Goal: Task Accomplishment & Management: Use online tool/utility

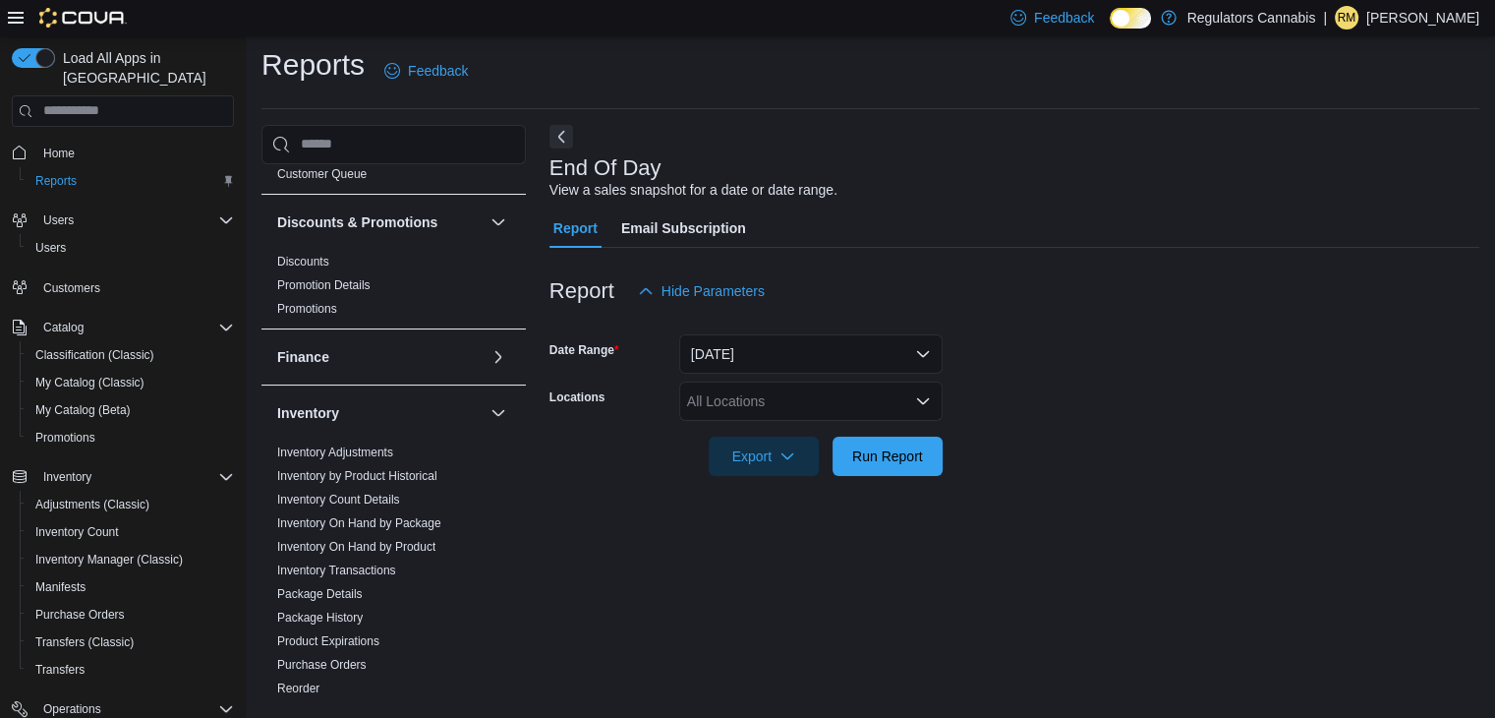
scroll to position [169, 0]
click at [353, 544] on link "Inventory On Hand by Product" at bounding box center [356, 546] width 158 height 14
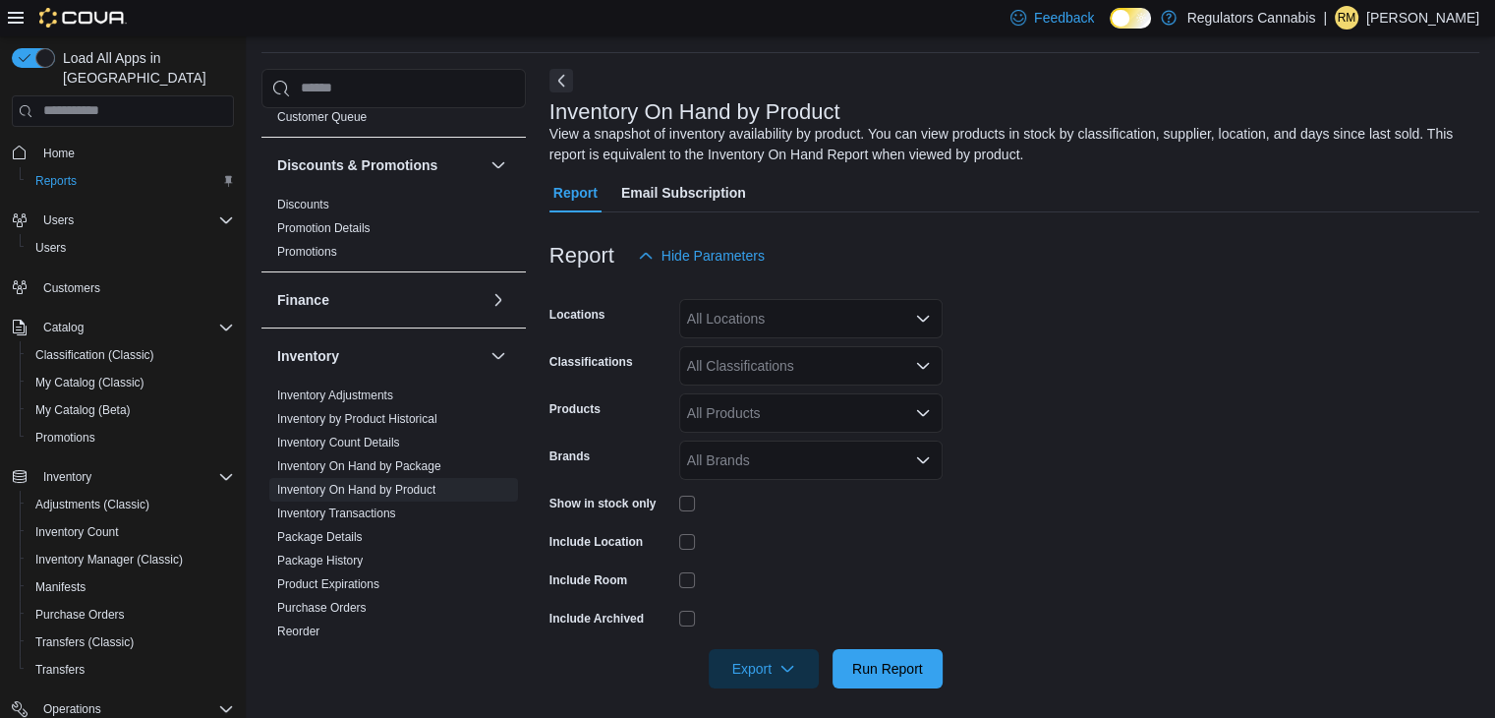
scroll to position [66, 0]
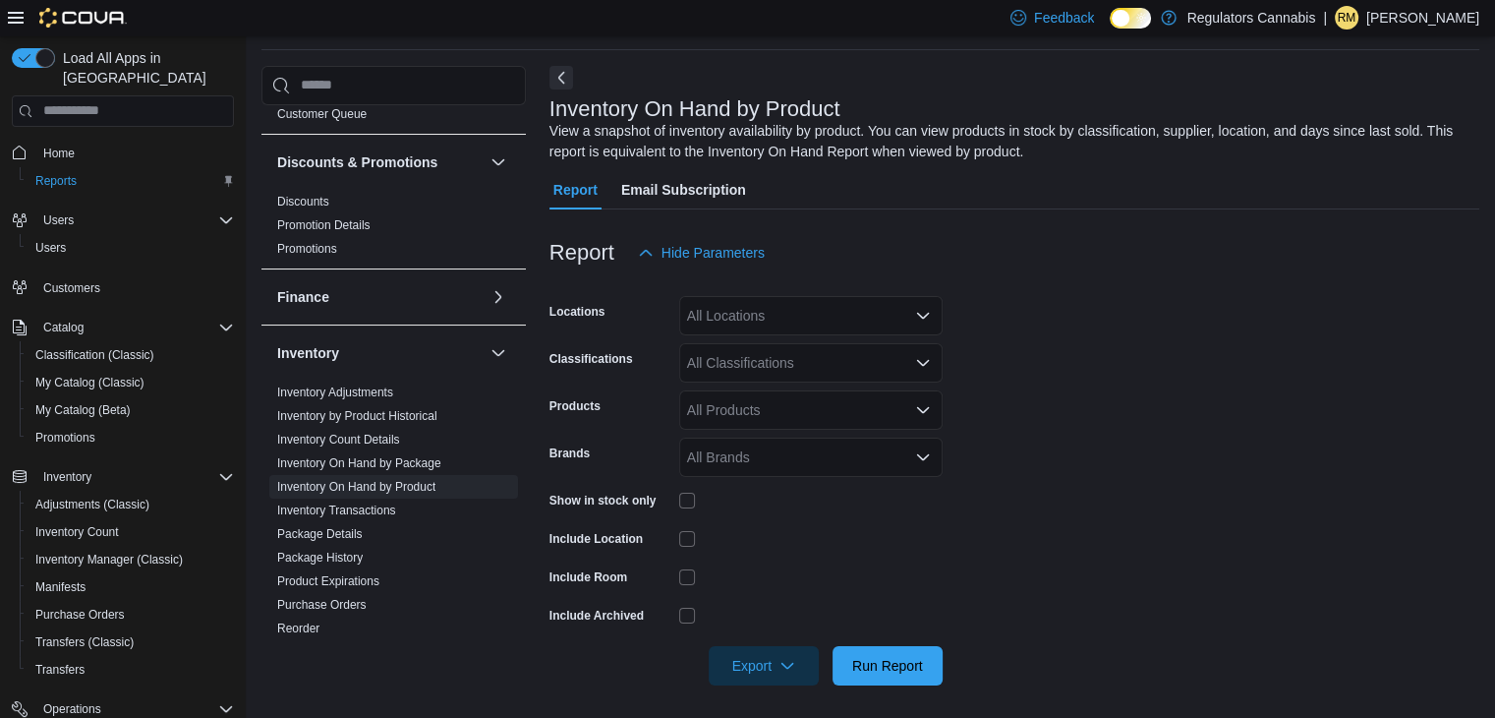
click at [781, 305] on div "All Locations" at bounding box center [810, 315] width 263 height 39
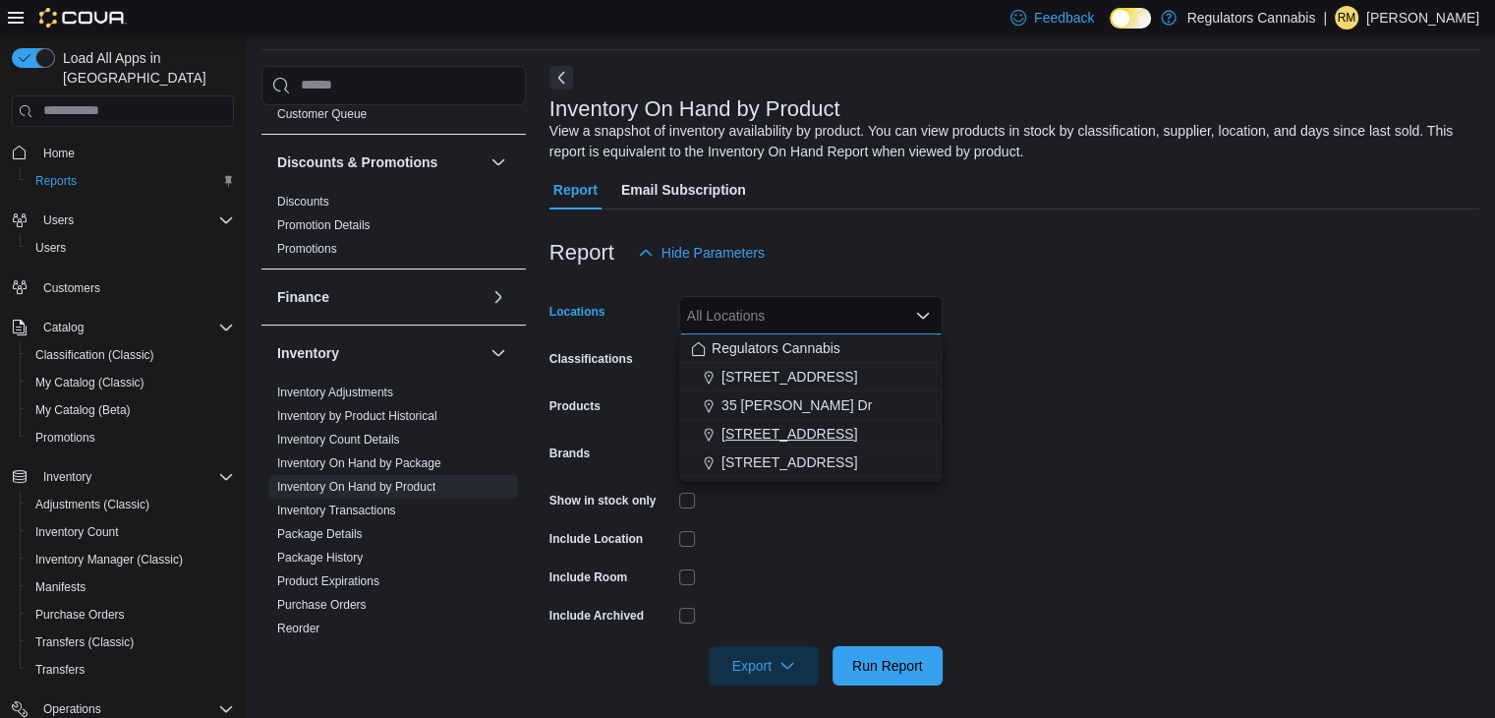
click at [760, 429] on span "[STREET_ADDRESS]" at bounding box center [790, 434] width 136 height 20
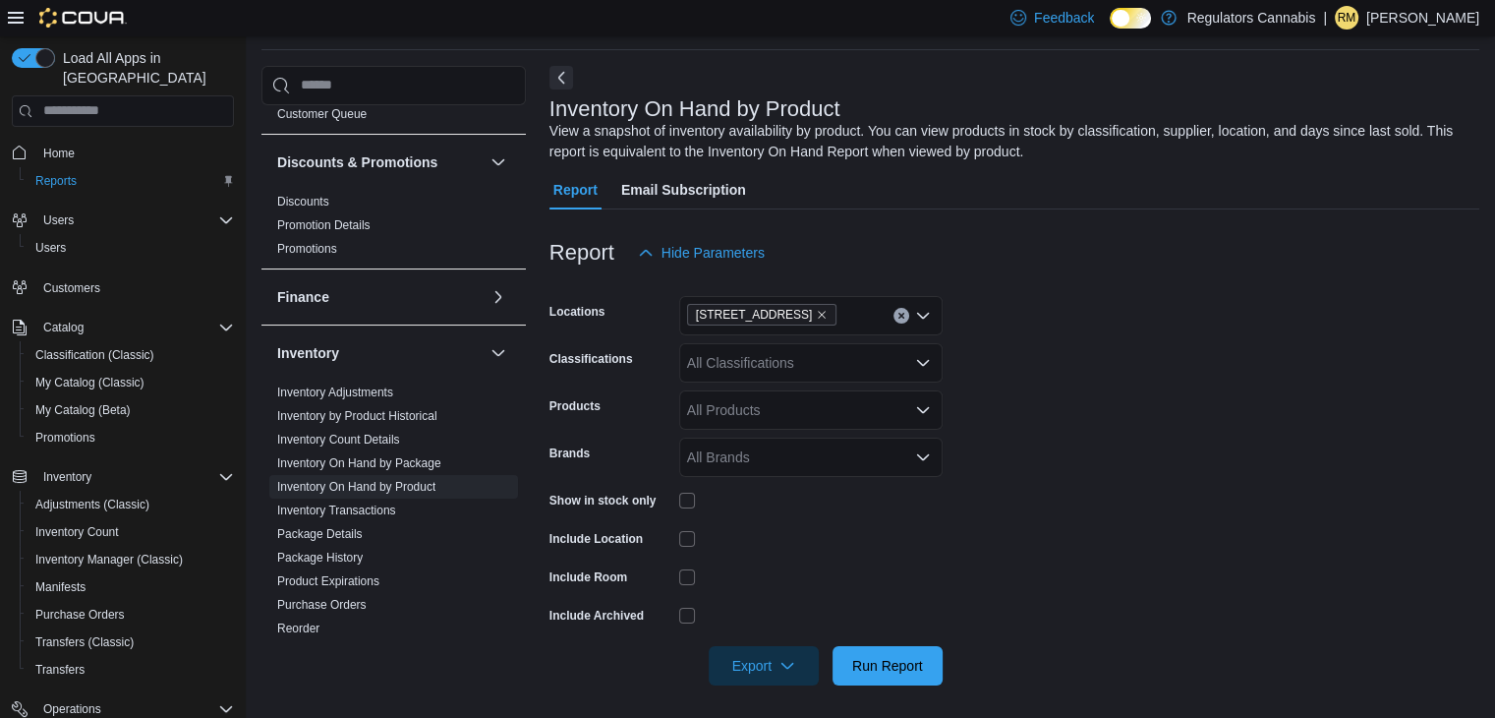
click at [1027, 324] on form "Locations [STREET_ADDRESS] Classifications All Classifications Products All Pro…" at bounding box center [1015, 478] width 930 height 413
click at [777, 410] on div "All Products" at bounding box center [810, 409] width 263 height 39
click at [1019, 418] on form "Locations [STREET_ADDRESS] Classifications All Classifications Products All Pro…" at bounding box center [1015, 478] width 930 height 413
click at [858, 367] on div "All Classifications" at bounding box center [810, 362] width 263 height 39
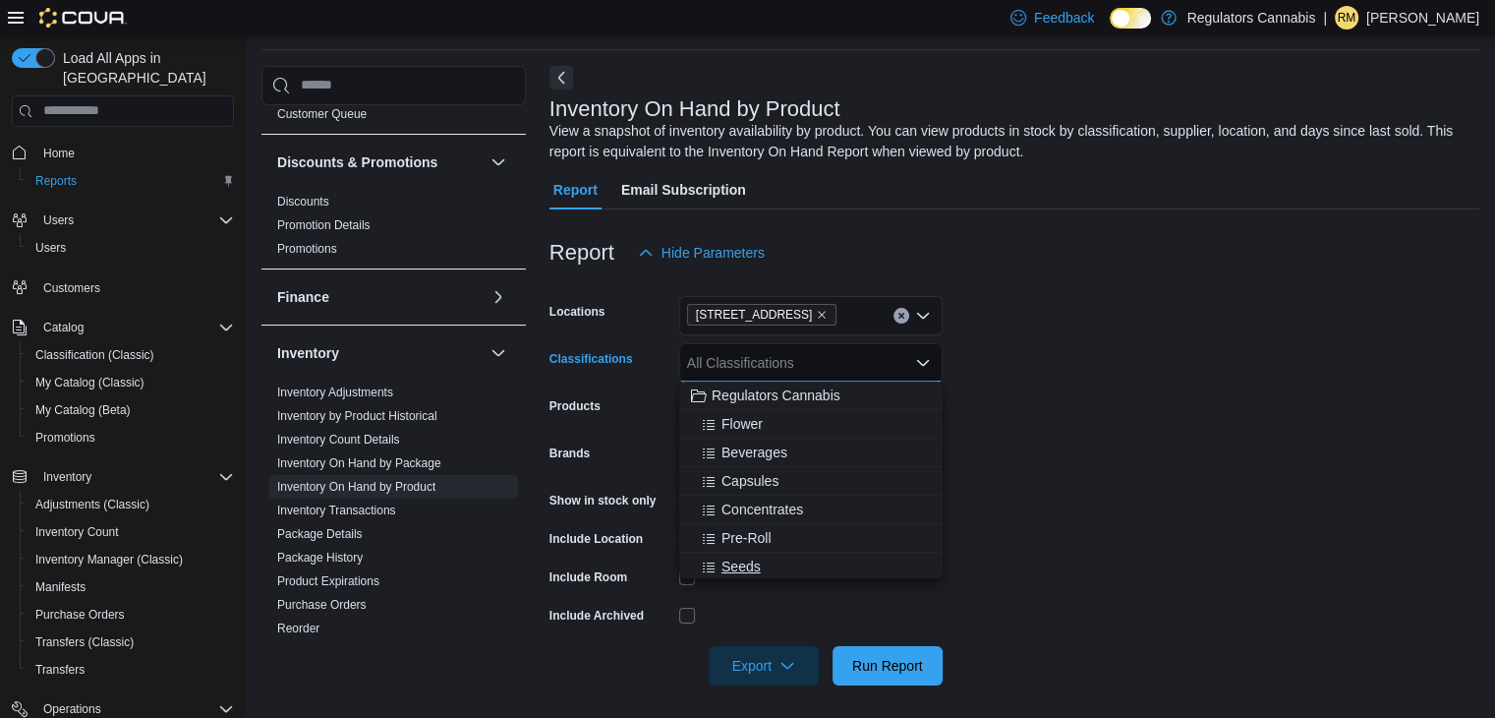
click at [755, 556] on span "Seeds" at bounding box center [741, 566] width 39 height 20
click at [760, 510] on span "Concentrates" at bounding box center [763, 506] width 82 height 20
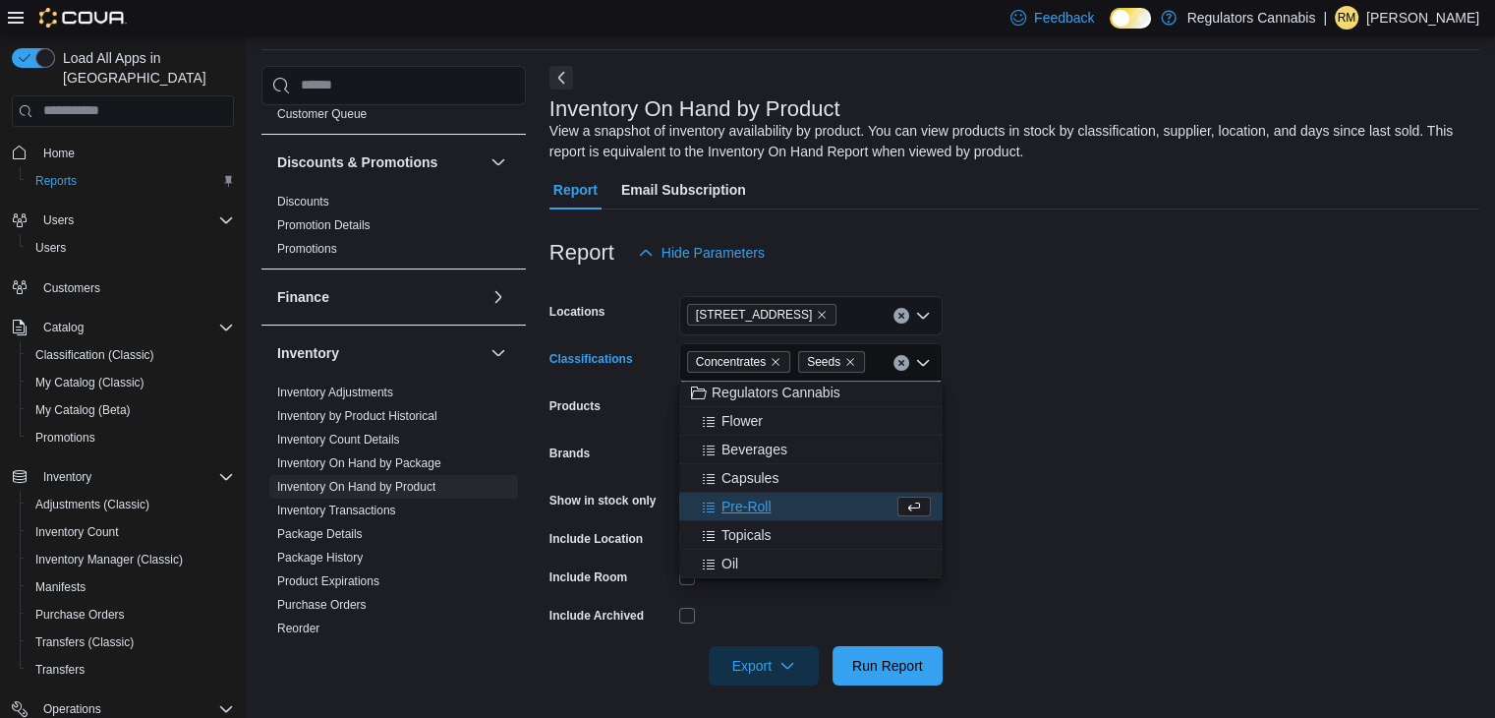
click at [962, 390] on form "Locations [STREET_ADDRESS] Classifications Concentrates Seeds Combo box. Select…" at bounding box center [1015, 478] width 930 height 413
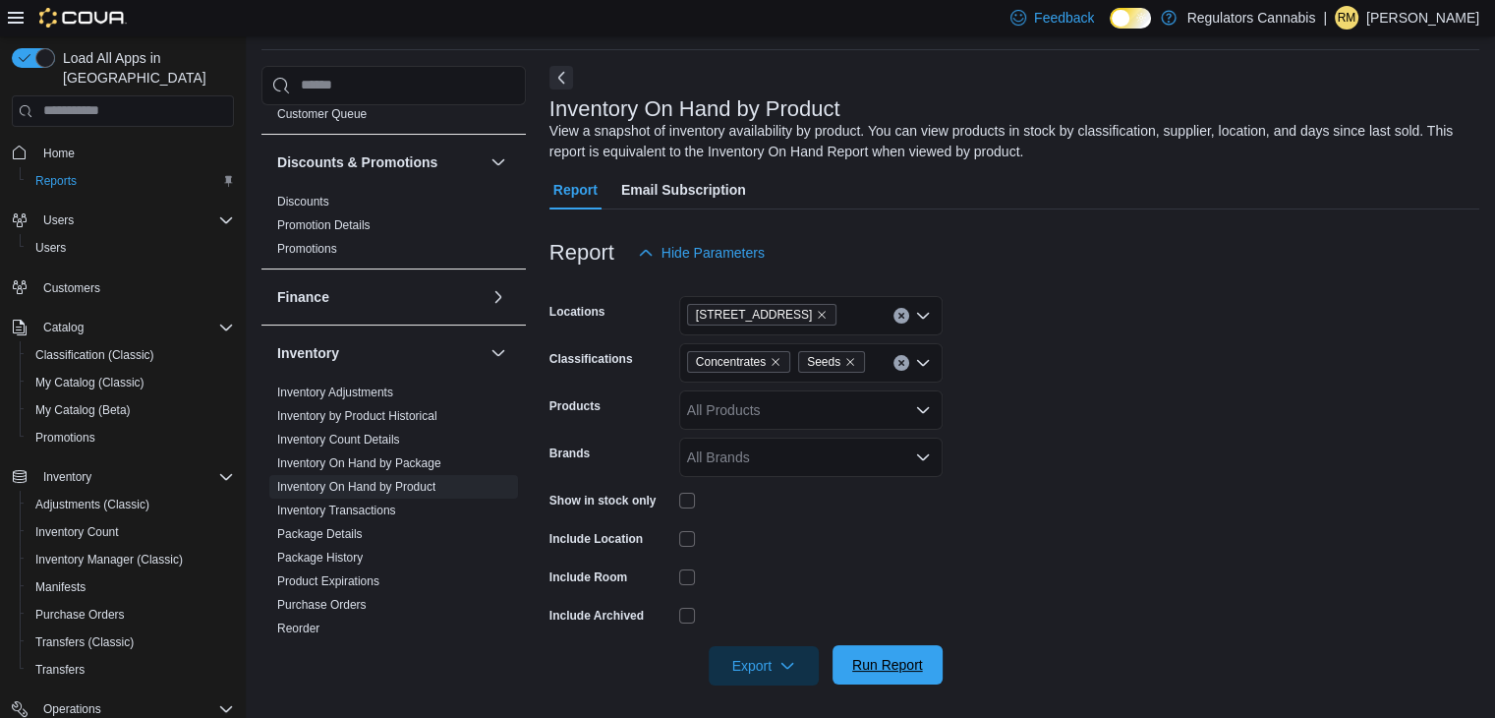
click at [872, 663] on span "Run Report" at bounding box center [887, 665] width 71 height 20
click at [786, 673] on span "Export" at bounding box center [764, 664] width 87 height 39
click at [762, 545] on span "Export to Excel" at bounding box center [767, 545] width 88 height 16
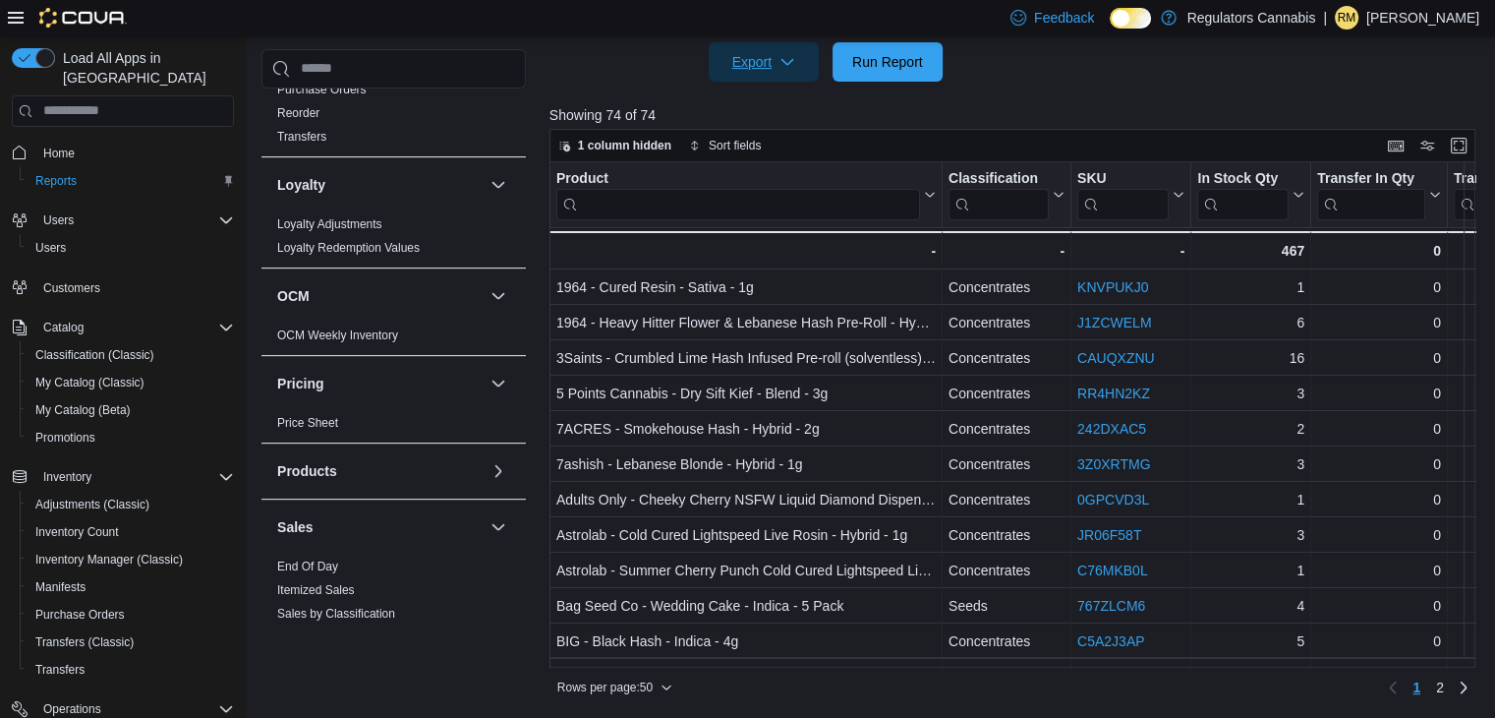
scroll to position [983, 0]
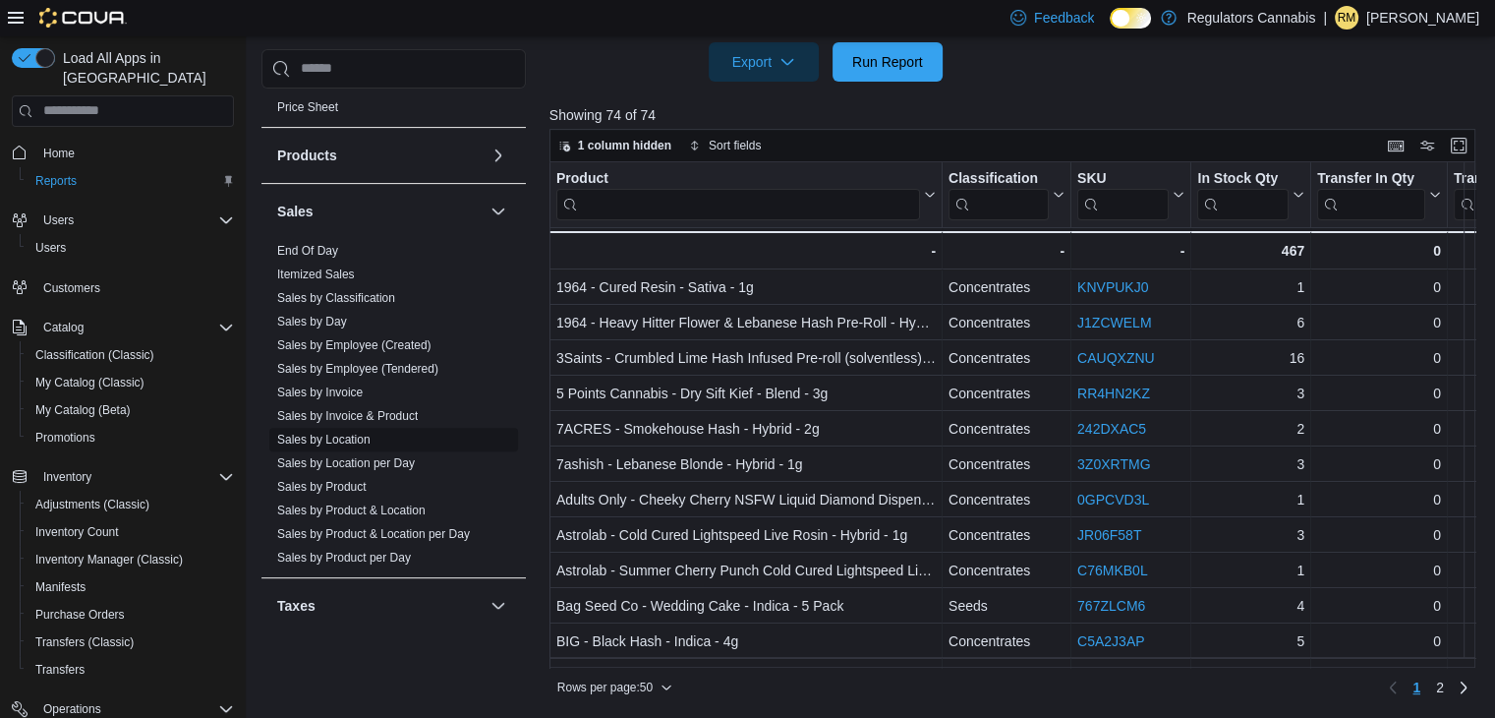
click at [346, 434] on link "Sales by Location" at bounding box center [323, 440] width 93 height 14
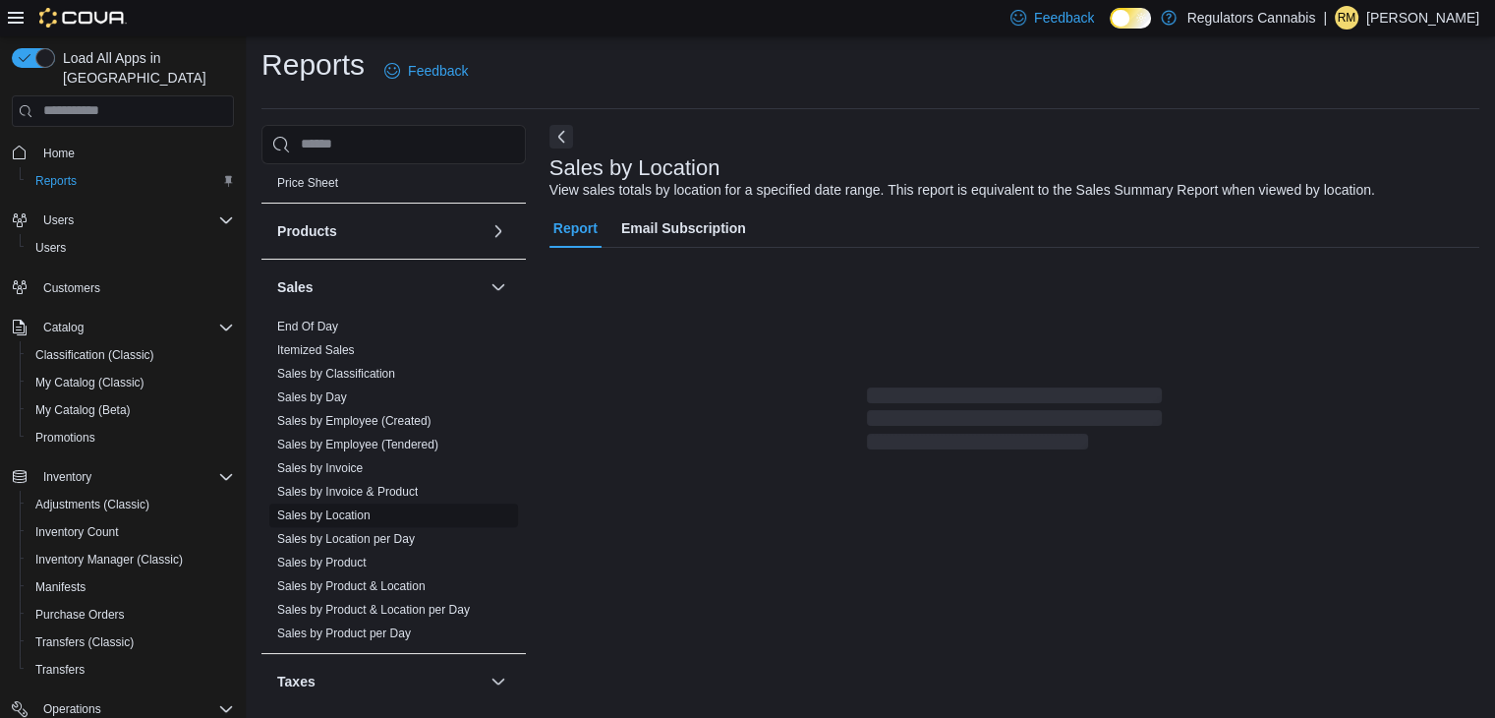
scroll to position [39, 0]
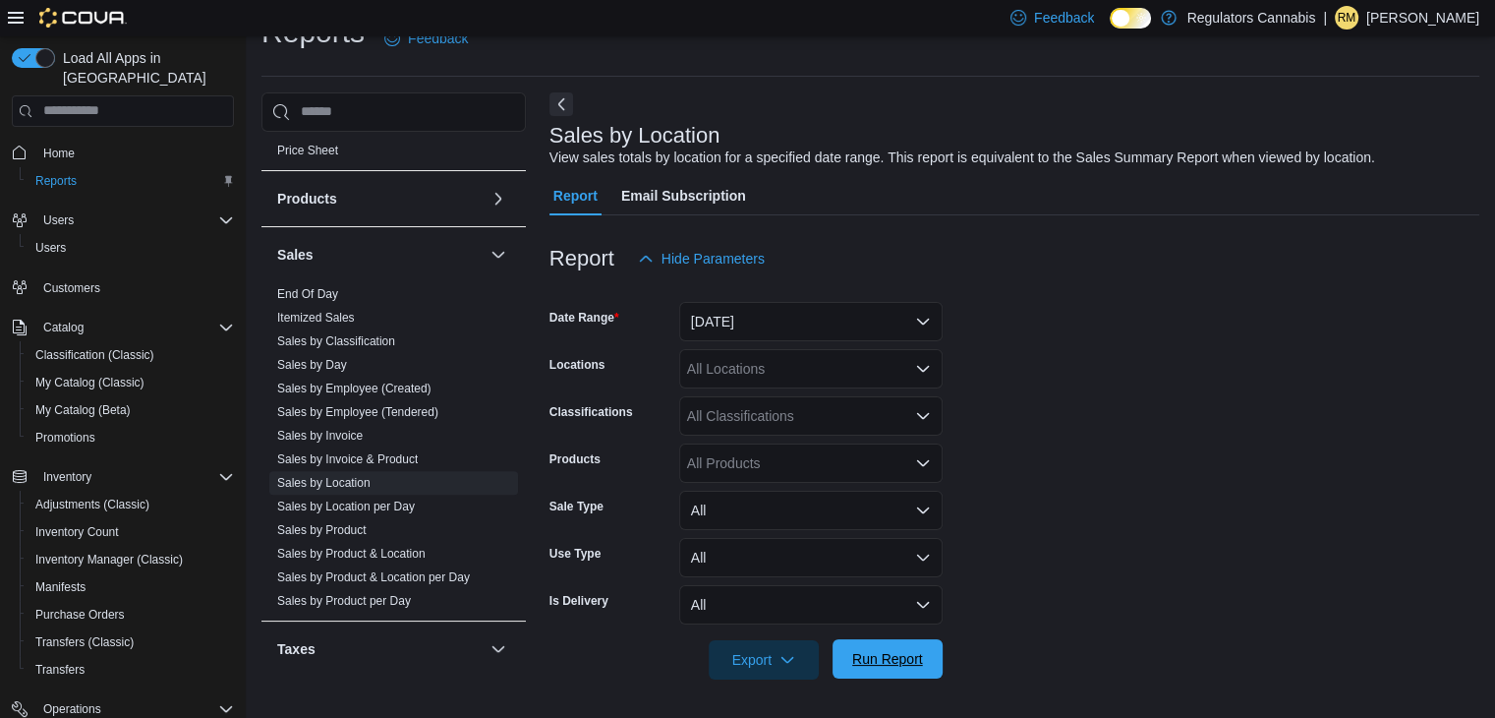
click at [890, 661] on span "Run Report" at bounding box center [887, 659] width 71 height 20
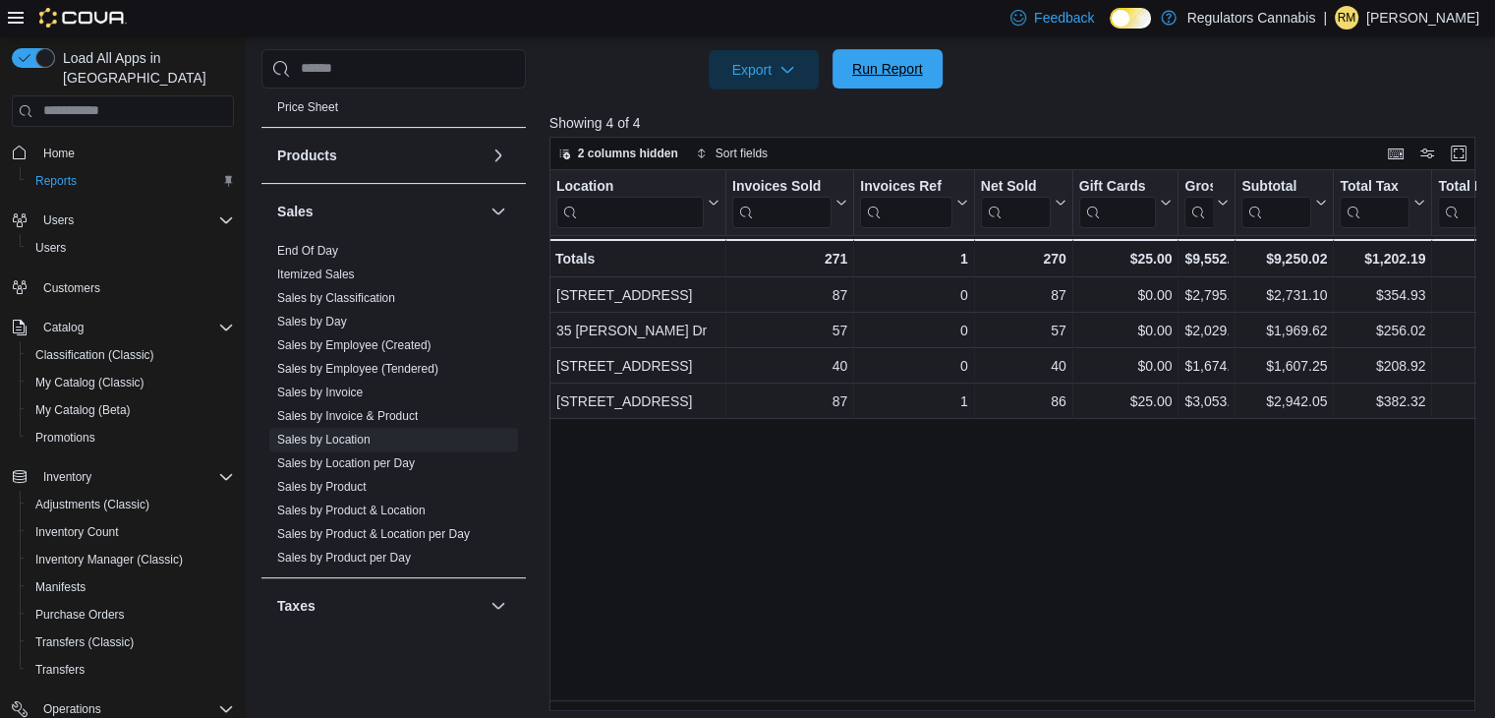
scroll to position [433, 0]
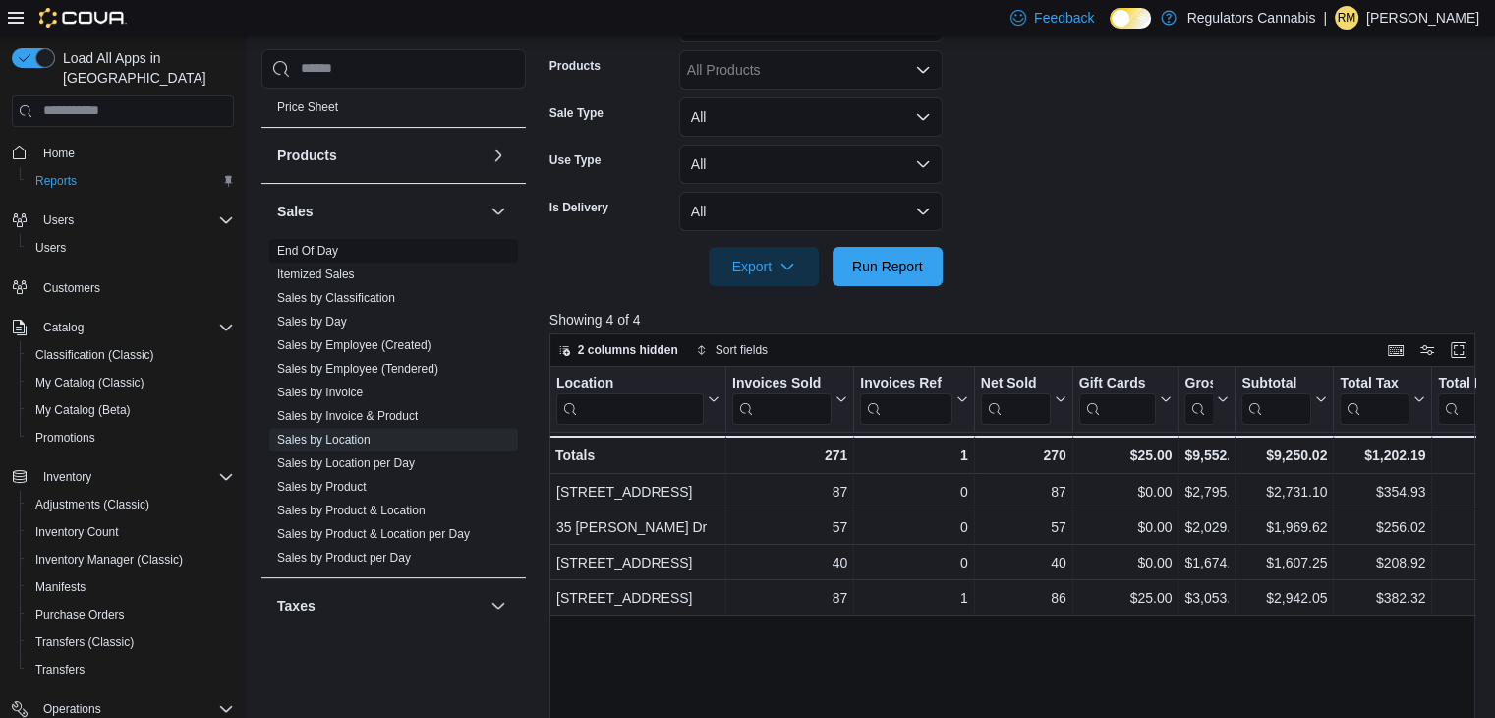
click at [324, 247] on link "End Of Day" at bounding box center [307, 251] width 61 height 14
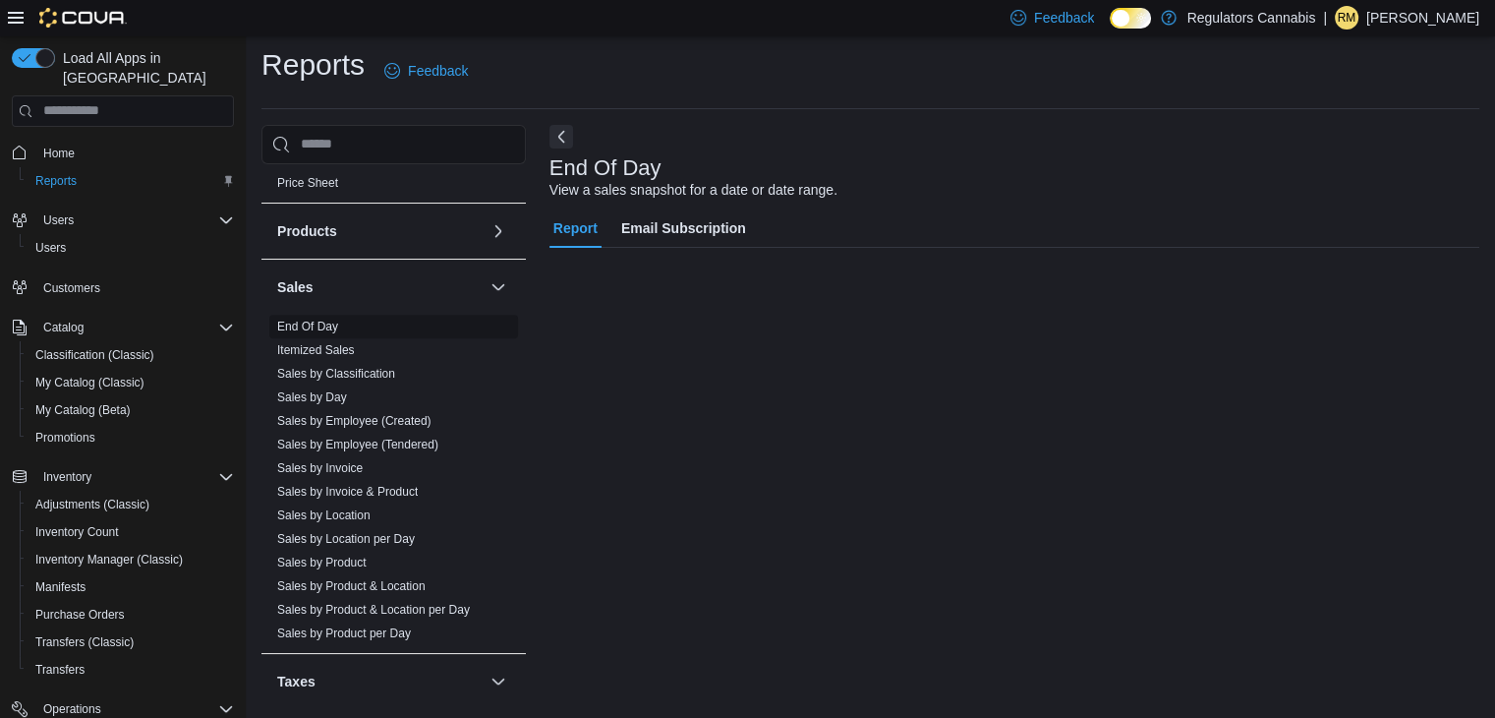
scroll to position [7, 0]
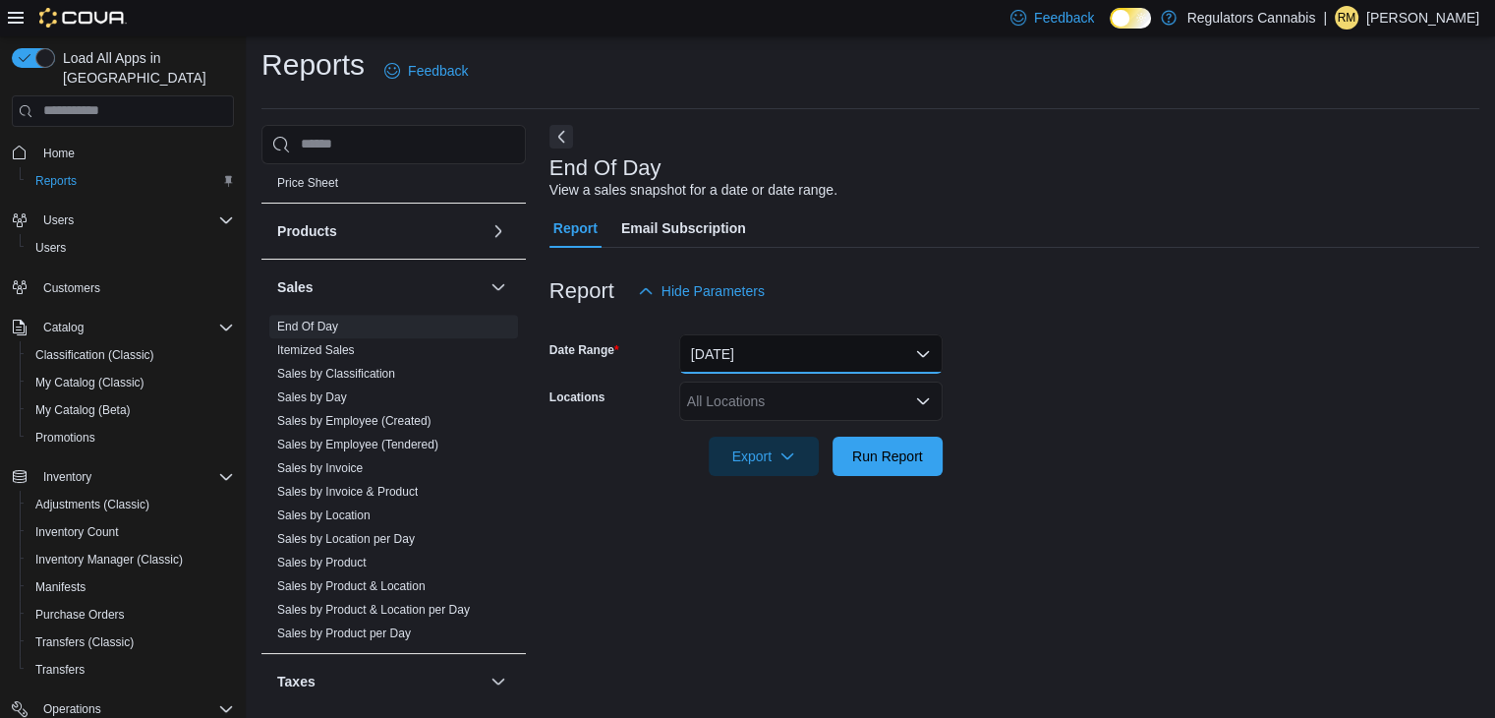
click at [760, 354] on button "[DATE]" at bounding box center [810, 353] width 263 height 39
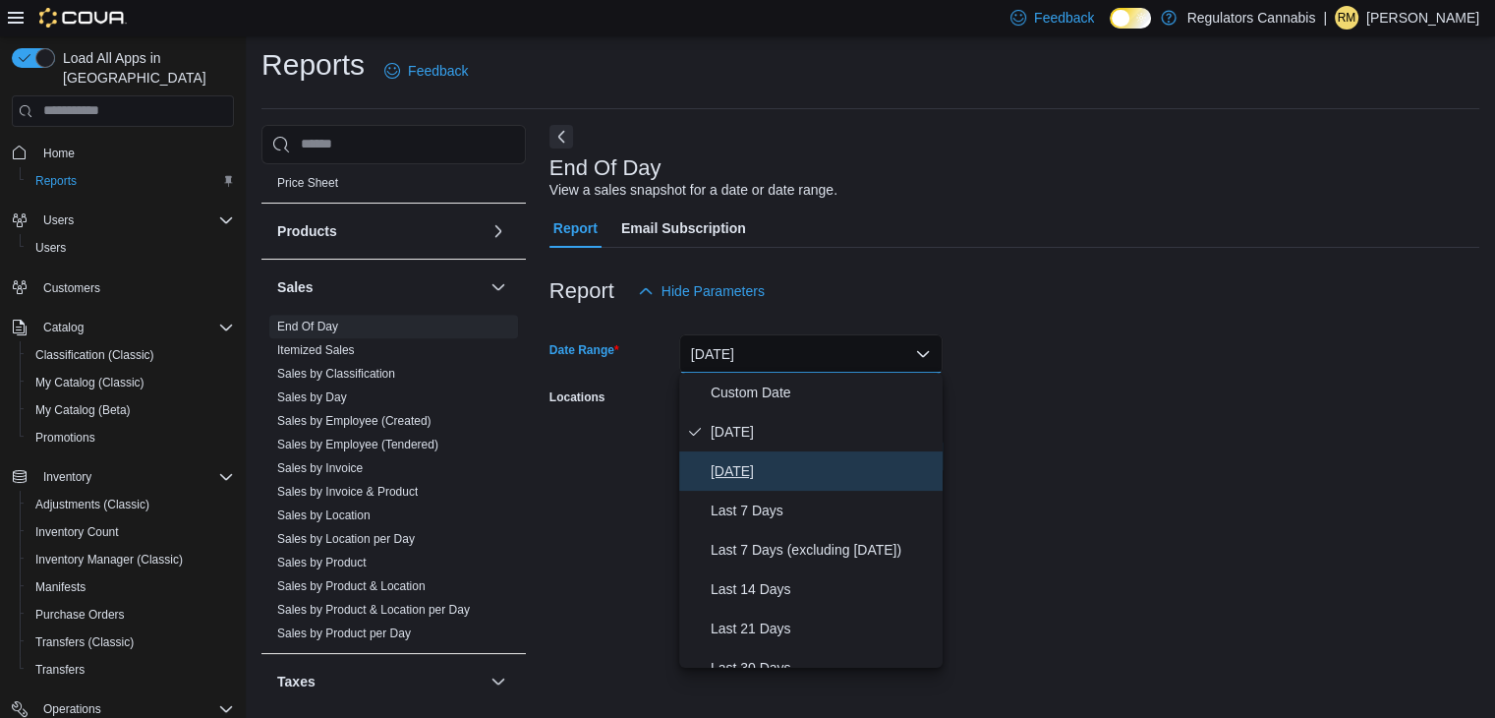
click at [748, 464] on span "[DATE]" at bounding box center [823, 471] width 224 height 24
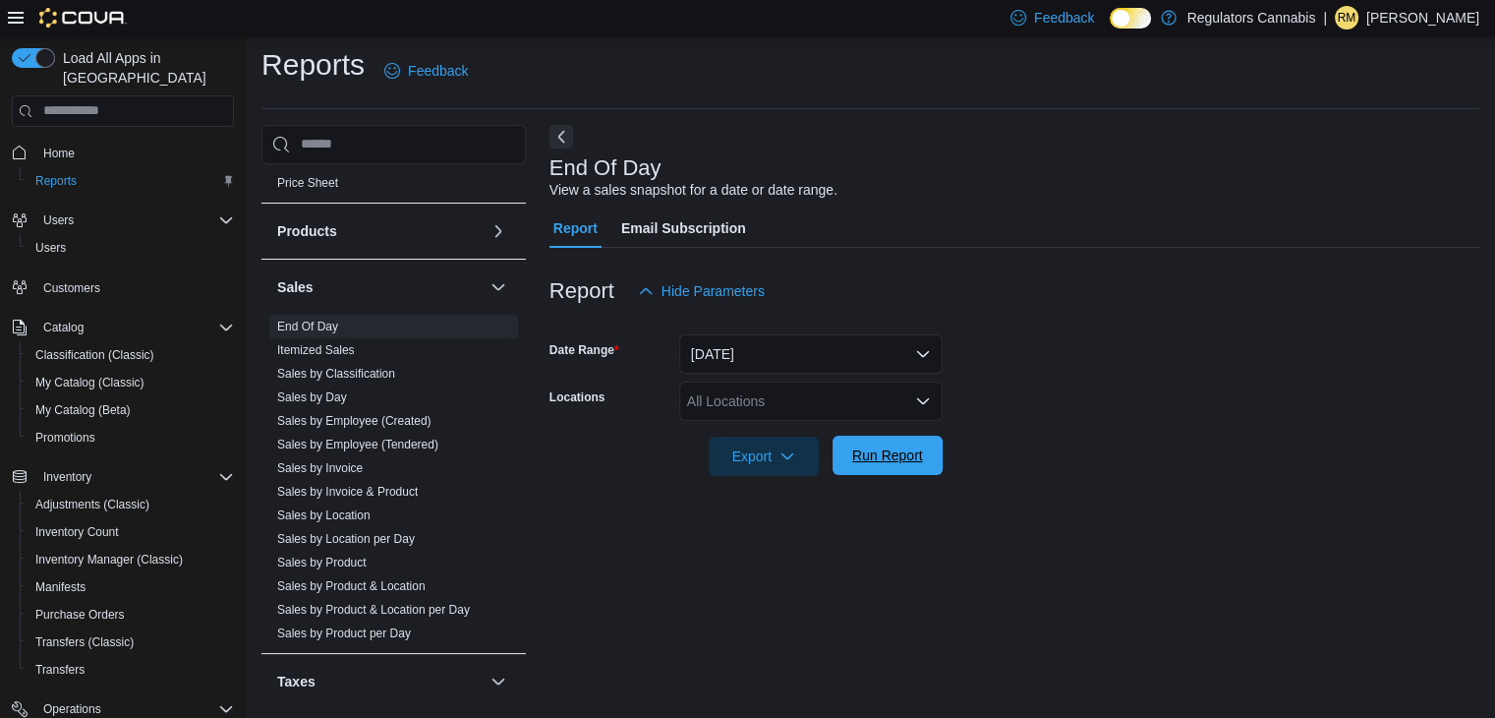
click at [897, 458] on span "Run Report" at bounding box center [887, 455] width 71 height 20
